Goal: Task Accomplishment & Management: Manage account settings

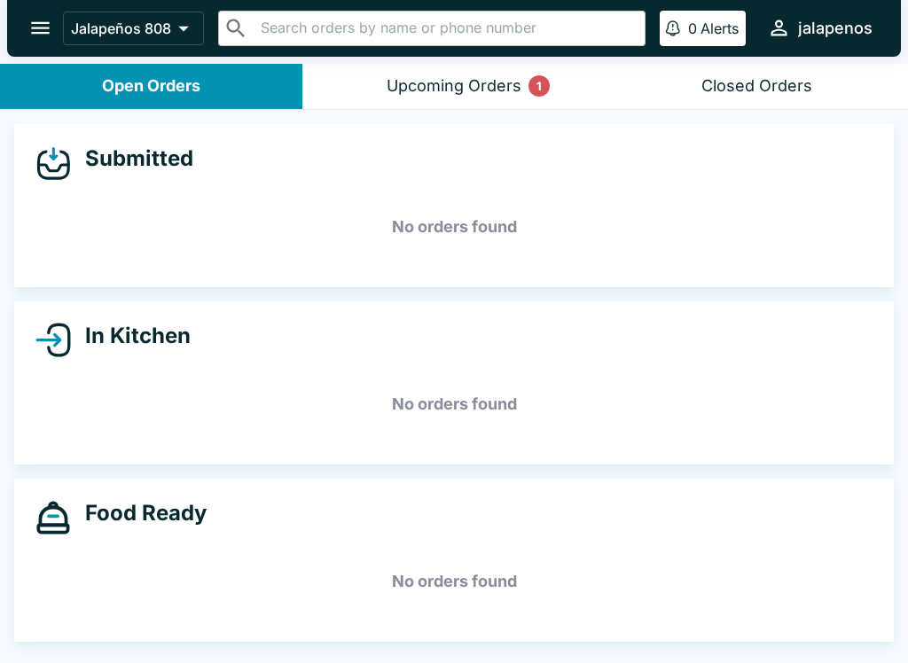
click at [497, 90] on div "Upcoming Orders 1" at bounding box center [454, 86] width 135 height 20
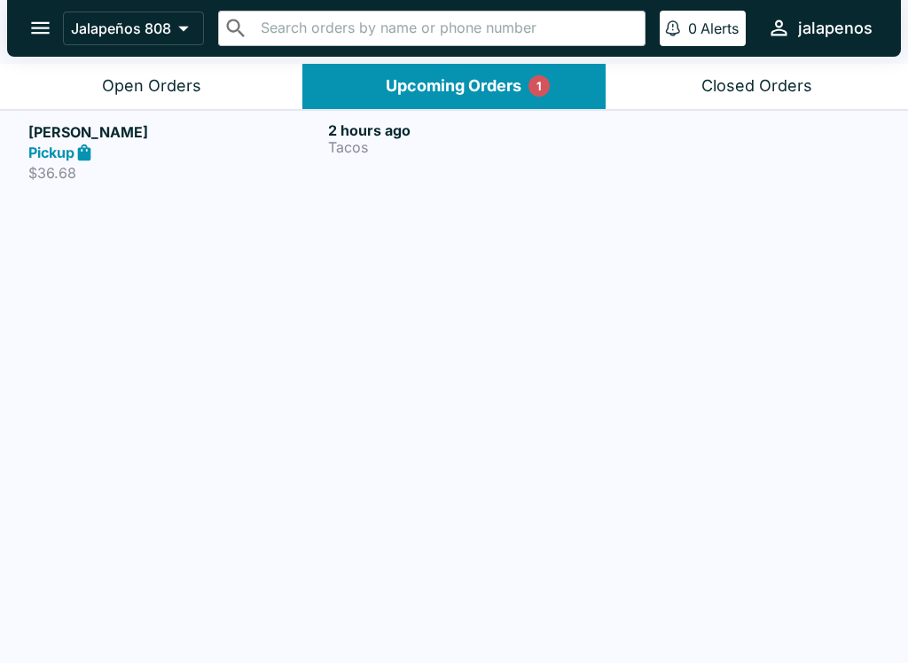
click at [412, 140] on p "Tacos" at bounding box center [474, 147] width 293 height 16
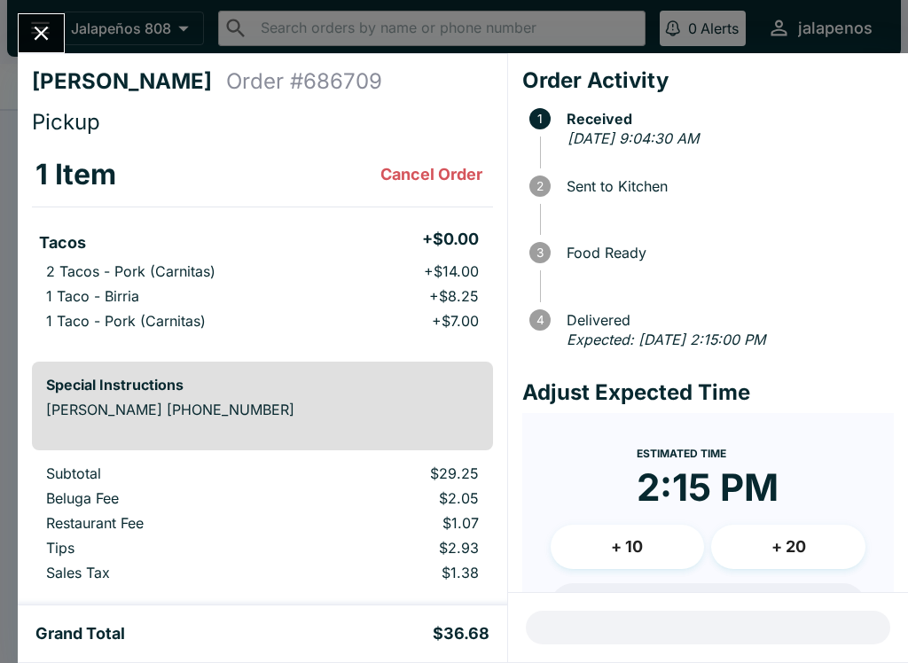
click at [45, 39] on icon "Close" at bounding box center [41, 33] width 24 height 24
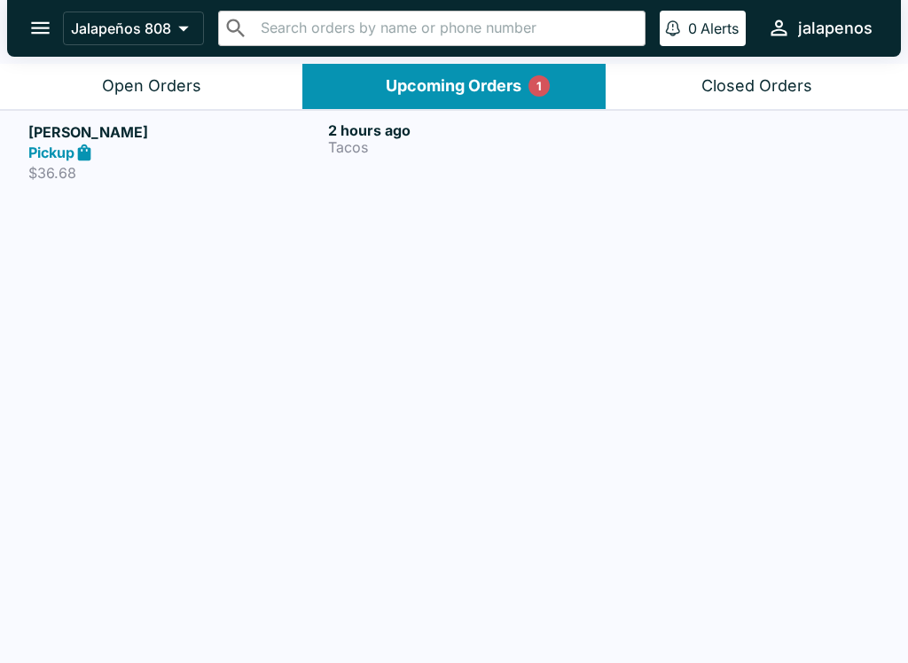
click at [114, 80] on div "Open Orders" at bounding box center [151, 86] width 99 height 20
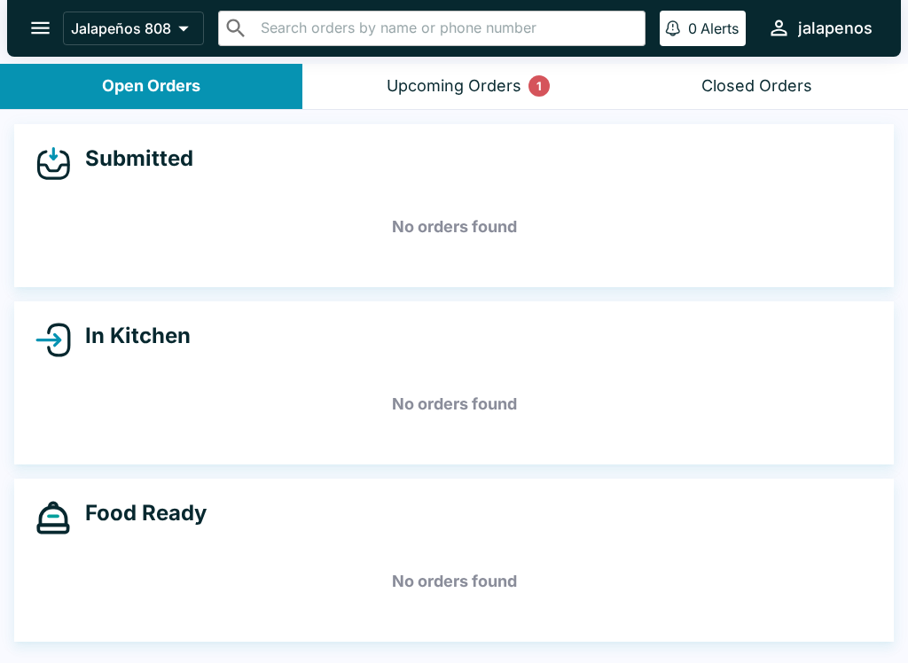
click at [483, 76] on div "Upcoming Orders 1" at bounding box center [454, 86] width 135 height 20
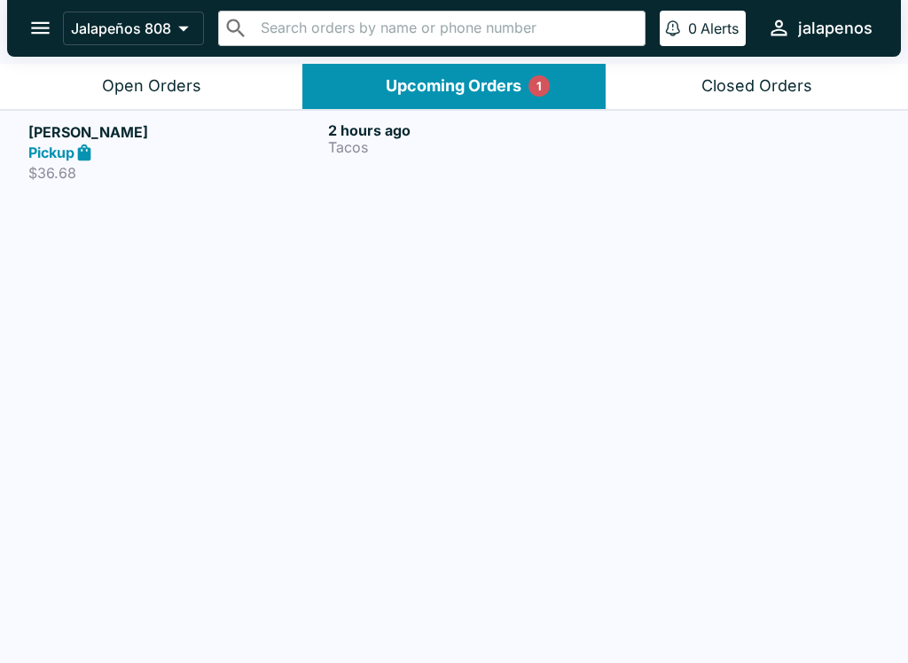
click at [469, 163] on div "2 hours ago Tacos" at bounding box center [474, 151] width 293 height 61
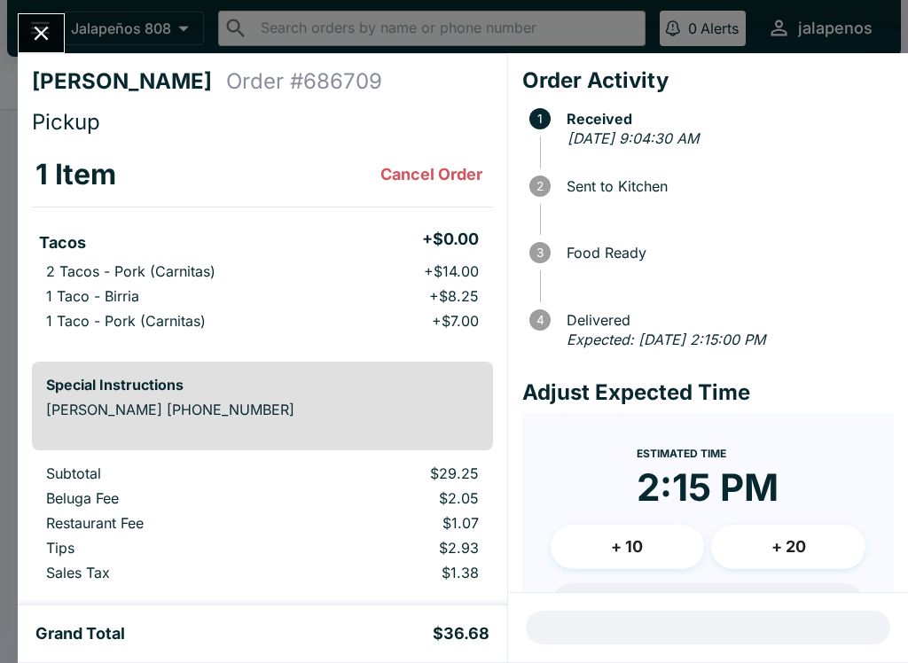
click at [63, 28] on button "Close" at bounding box center [41, 33] width 45 height 38
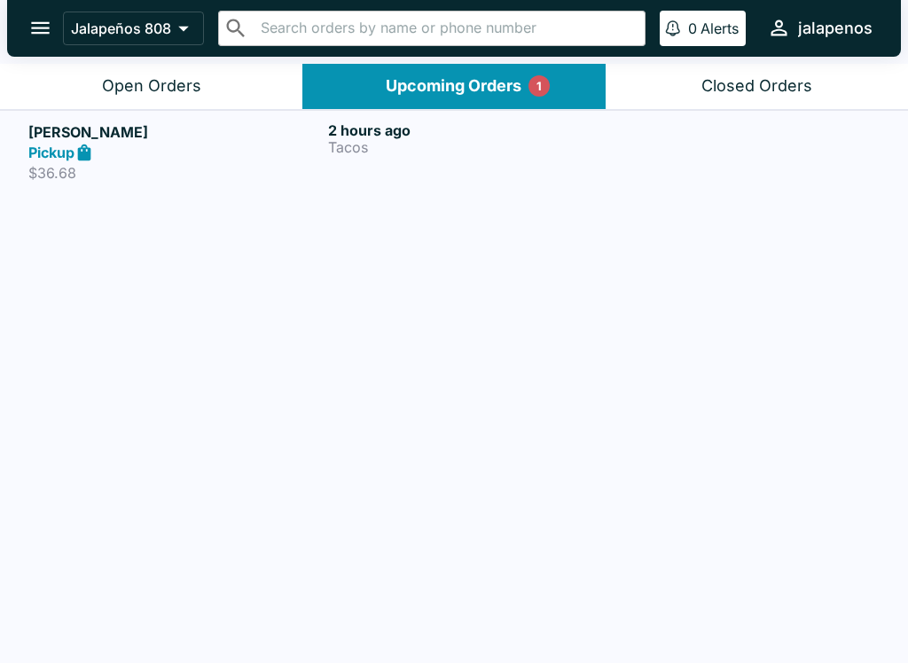
click at [166, 89] on div "Open Orders" at bounding box center [151, 86] width 99 height 20
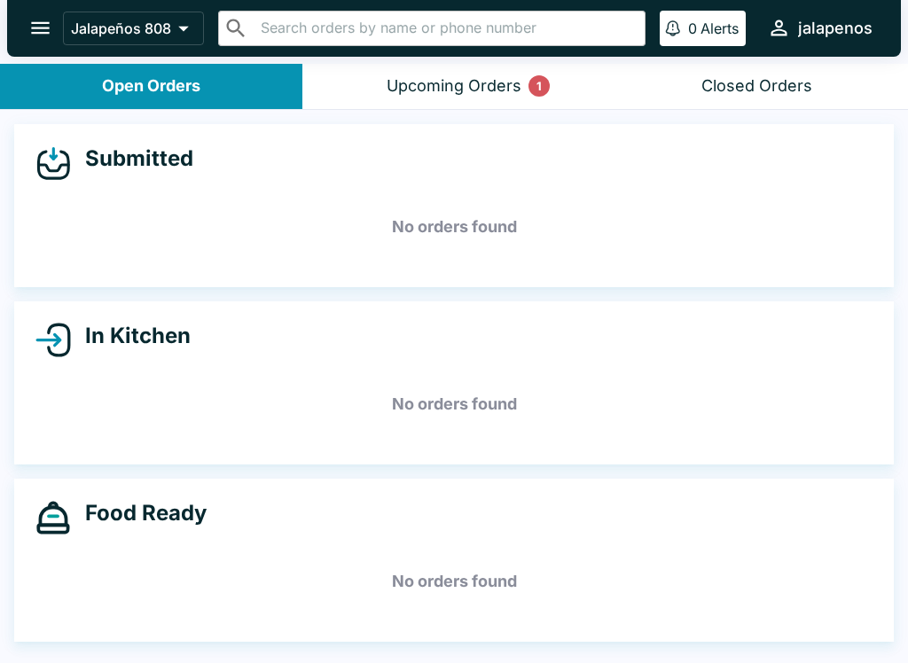
click at [504, 96] on button "Upcoming Orders 1" at bounding box center [453, 86] width 302 height 45
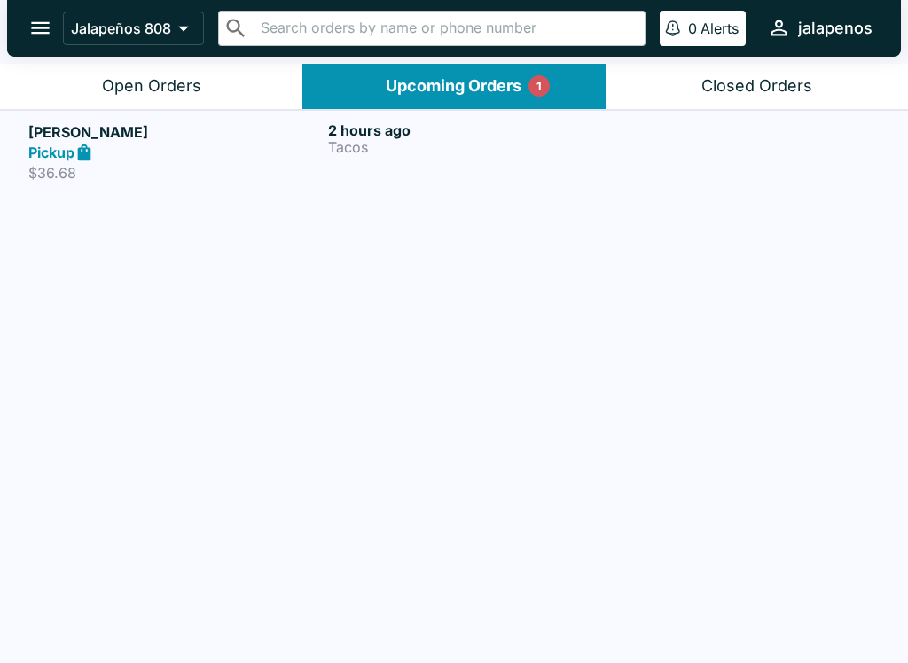
click at [508, 145] on p "Tacos" at bounding box center [474, 147] width 293 height 16
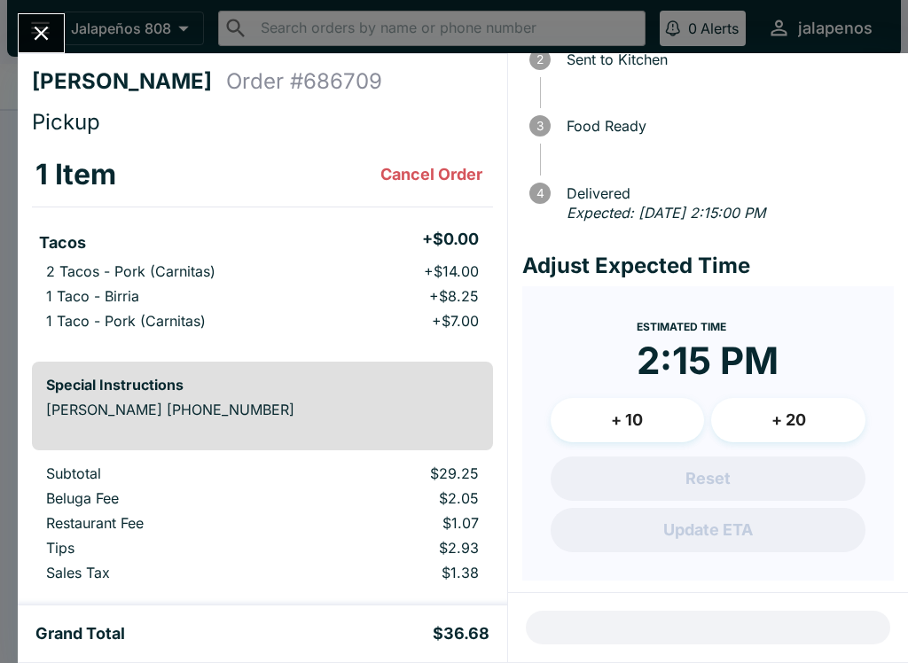
scroll to position [127, 0]
click at [661, 414] on button "+ 10" at bounding box center [628, 420] width 154 height 44
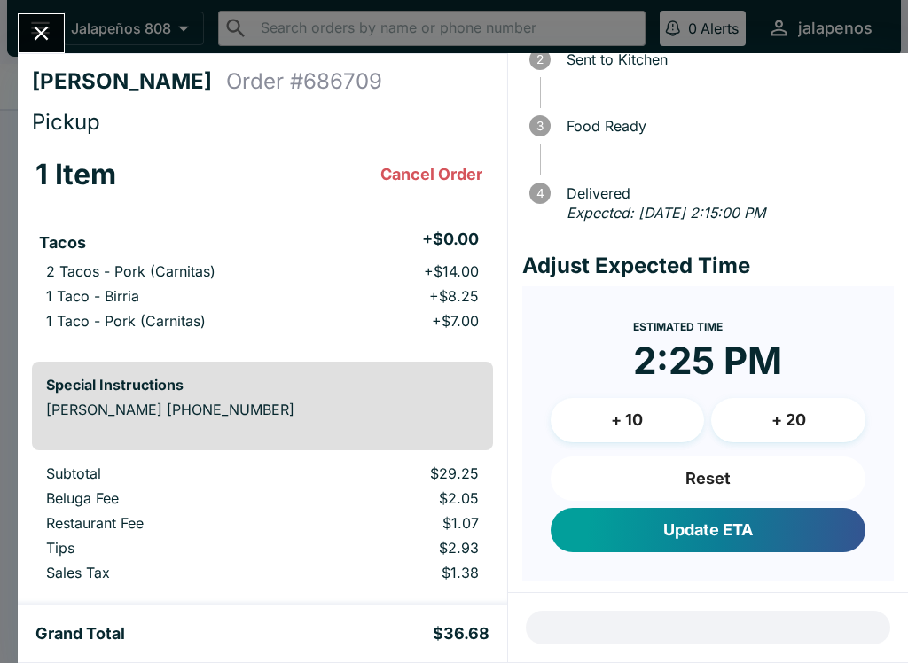
click at [642, 425] on button "+ 10" at bounding box center [628, 420] width 154 height 44
click at [737, 480] on button "Reset" at bounding box center [708, 479] width 315 height 44
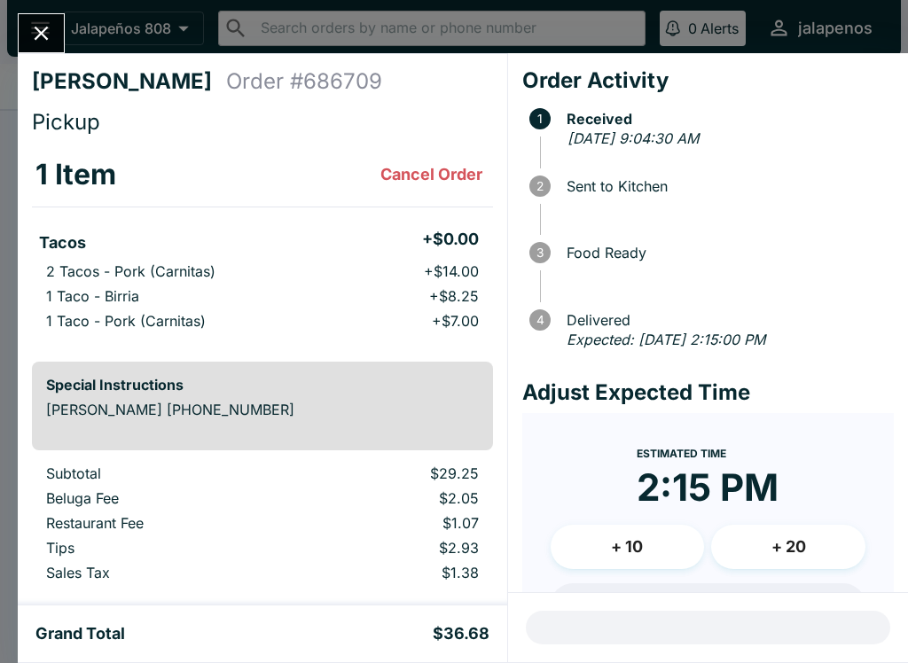
scroll to position [0, 0]
click at [40, 30] on icon "Close" at bounding box center [41, 33] width 24 height 24
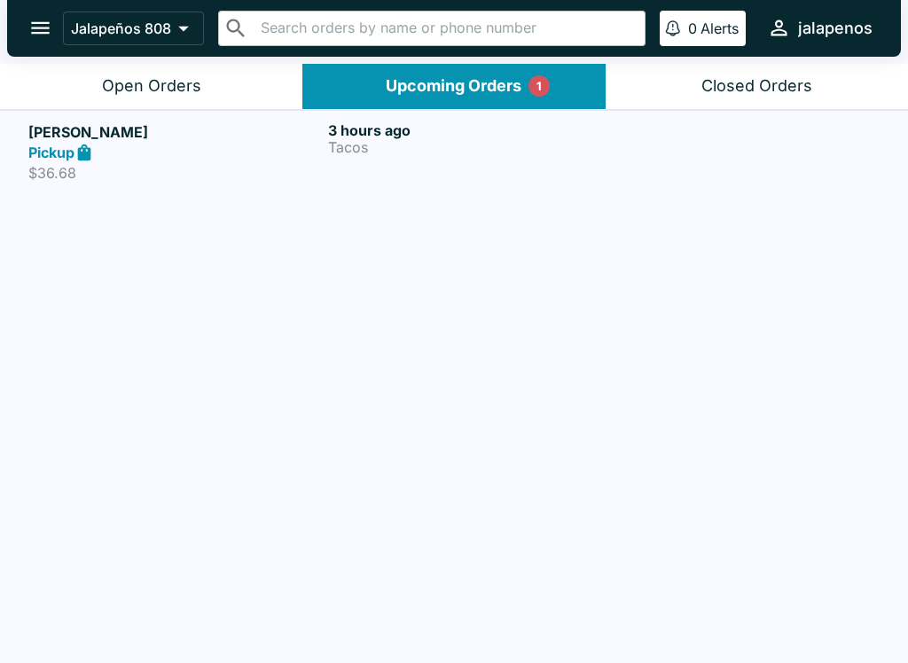
click at [162, 144] on div "Pickup" at bounding box center [174, 153] width 293 height 20
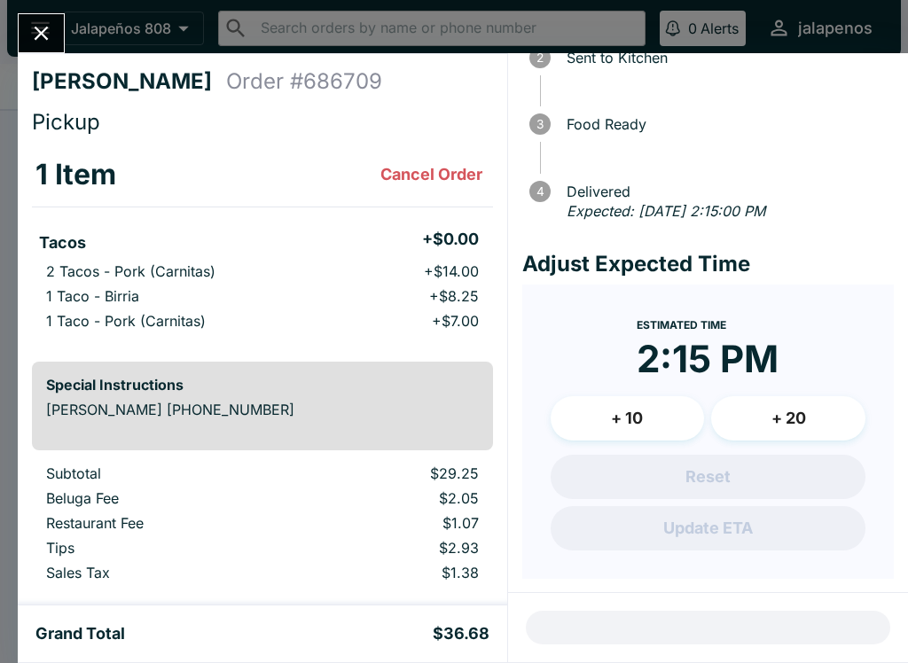
scroll to position [127, 0]
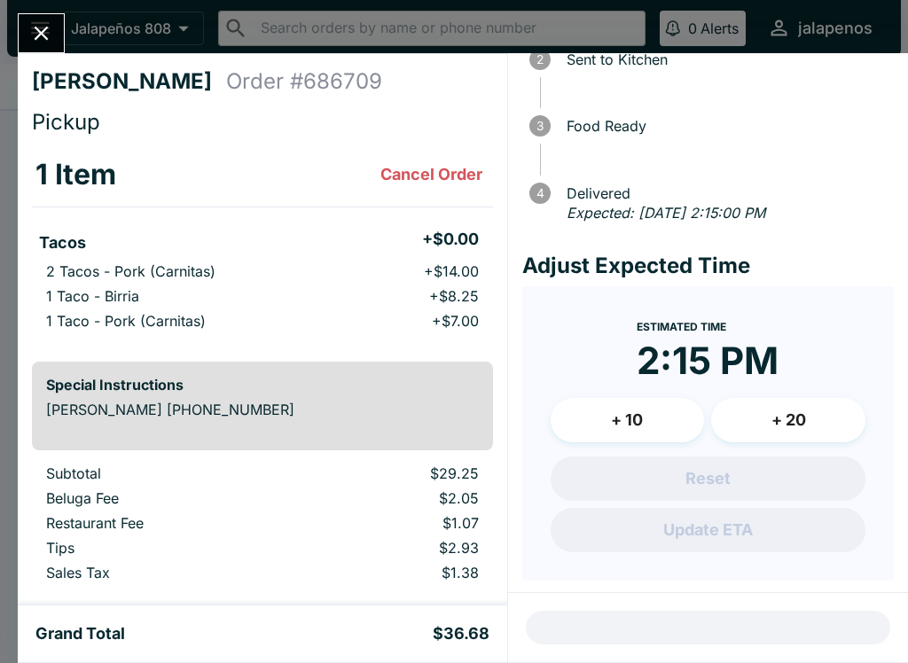
click at [809, 478] on div "Reset Update ETA" at bounding box center [708, 505] width 315 height 96
click at [811, 532] on div "Reset Update ETA" at bounding box center [708, 505] width 315 height 96
click at [805, 541] on div "Reset Update ETA" at bounding box center [708, 505] width 315 height 96
click at [761, 420] on button "+ 20" at bounding box center [788, 420] width 154 height 44
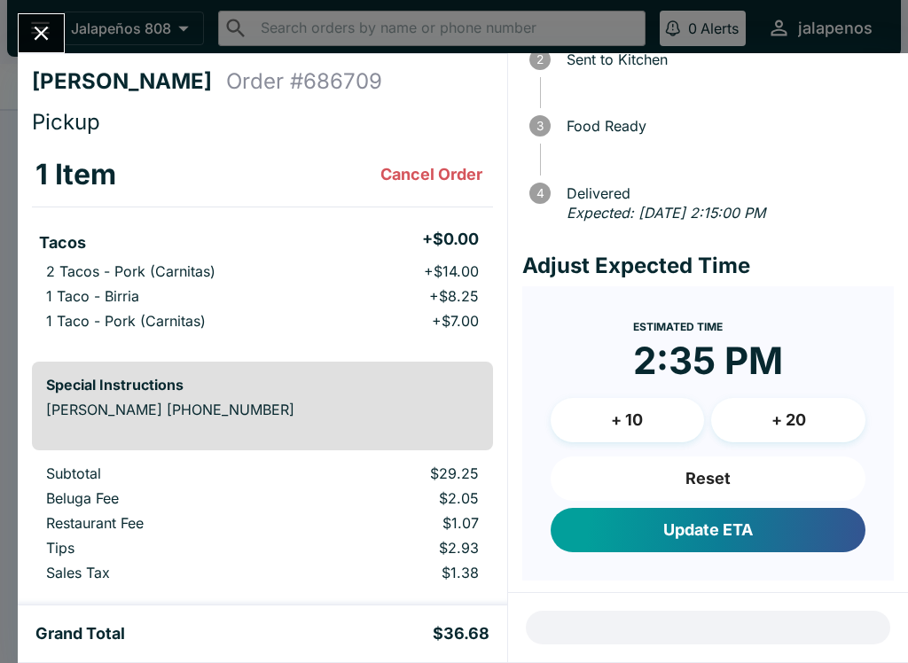
click at [785, 512] on button "Update ETA" at bounding box center [708, 530] width 315 height 44
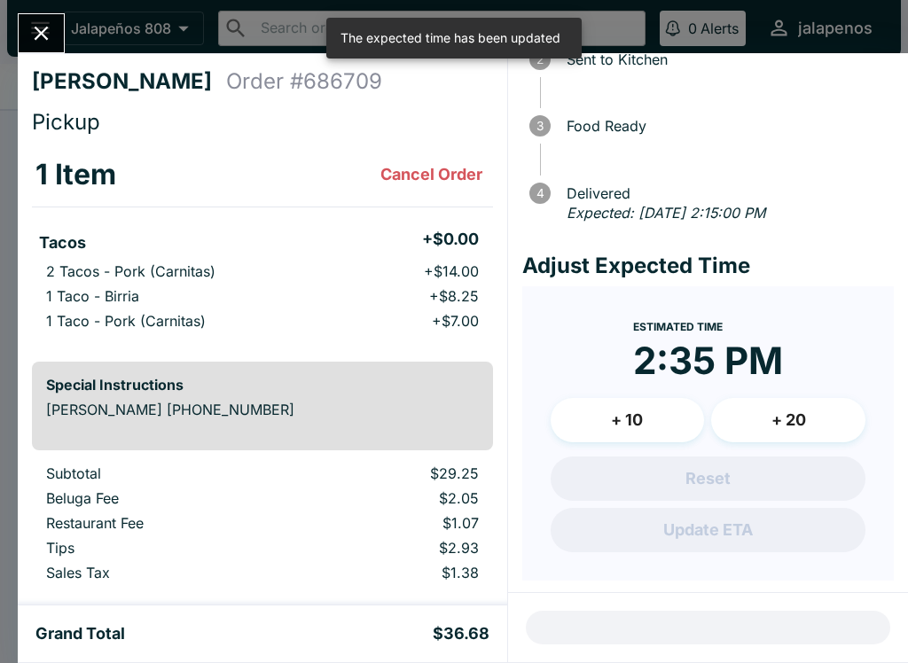
click at [782, 551] on form "Estimated Time 2:35 PM + 10 + 20 Reset Update ETA" at bounding box center [708, 433] width 372 height 294
click at [813, 537] on div "Reset Update ETA" at bounding box center [708, 505] width 315 height 96
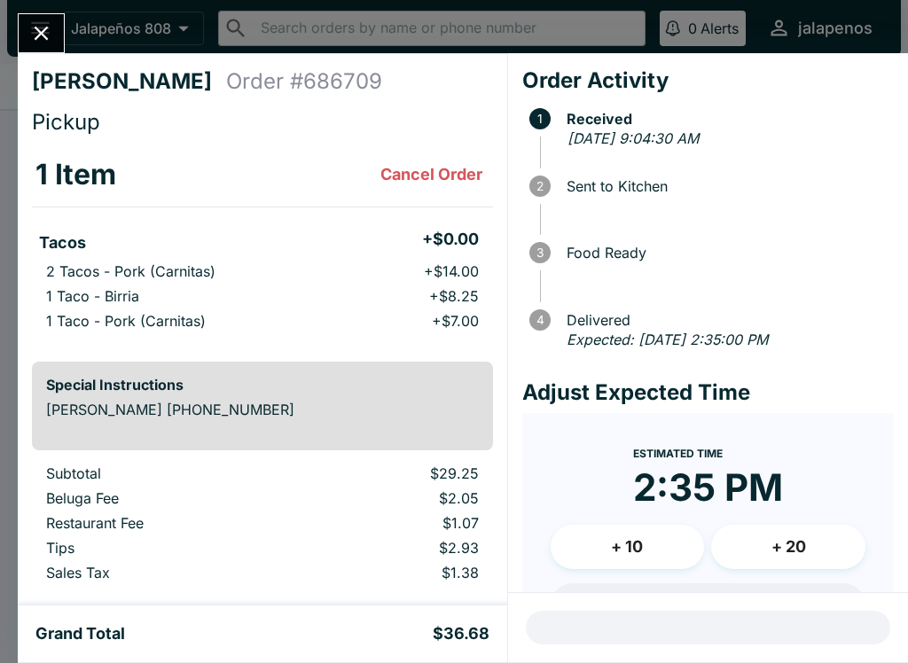
scroll to position [-117, 0]
